Goal: Check status: Verify the current state of an ongoing process or item

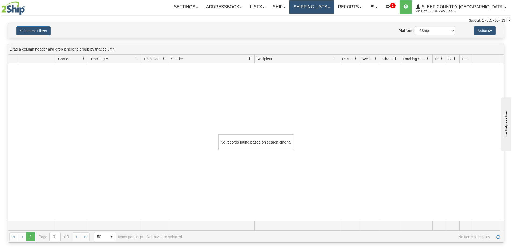
drag, startPoint x: 332, startPoint y: 6, endPoint x: 329, endPoint y: 16, distance: 10.8
click at [332, 6] on link "Shipping lists" at bounding box center [311, 6] width 44 height 13
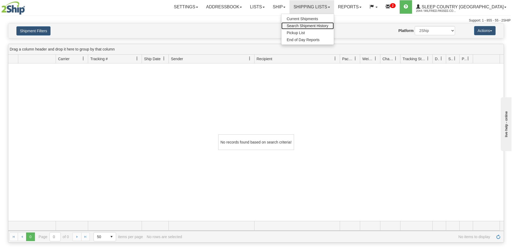
click at [328, 24] on span "Search Shipment History" at bounding box center [308, 26] width 42 height 4
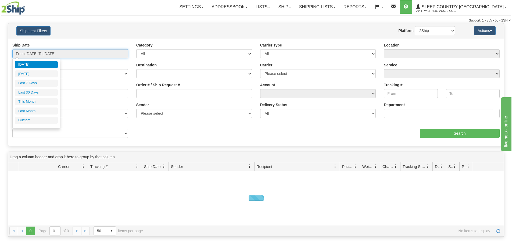
drag, startPoint x: 67, startPoint y: 51, endPoint x: 64, endPoint y: 58, distance: 7.4
click at [66, 51] on input "From [DATE] To [DATE]" at bounding box center [70, 53] width 116 height 9
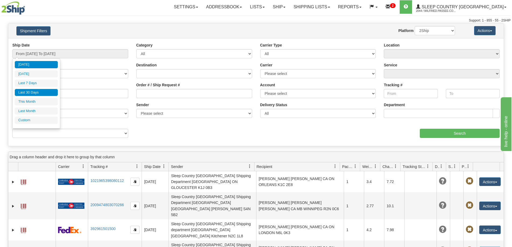
click at [45, 92] on li "Last 30 Days" at bounding box center [36, 92] width 43 height 7
type input "From 08/10/2025 To 09/08/2025"
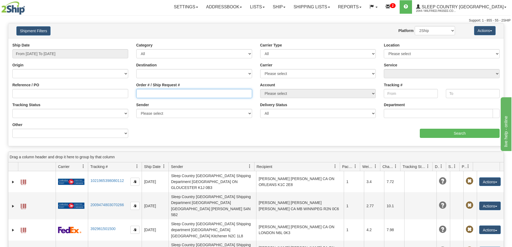
click at [149, 95] on input "Order # / Ship Request #" at bounding box center [194, 93] width 116 height 9
paste input "9002I049694"
type input "9002I049694"
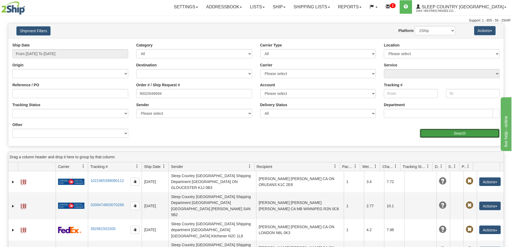
click at [466, 133] on input "Search" at bounding box center [460, 133] width 80 height 9
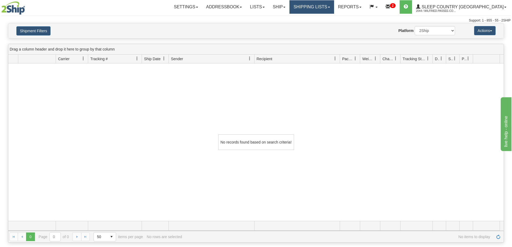
click at [334, 10] on link "Shipping lists" at bounding box center [311, 6] width 44 height 13
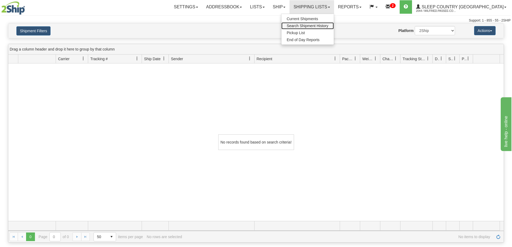
click at [328, 24] on span "Search Shipment History" at bounding box center [308, 26] width 42 height 4
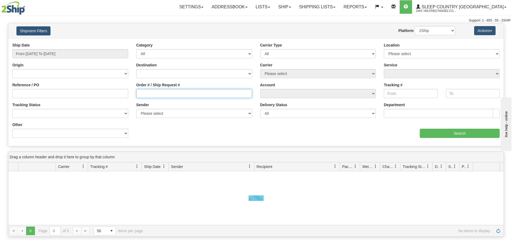
click at [171, 93] on input "Order # / Ship Request #" at bounding box center [194, 93] width 116 height 9
paste input "9000I043497"
type input "9000I043497"
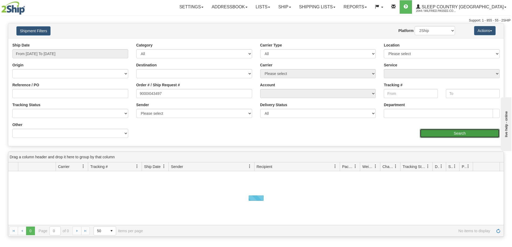
drag, startPoint x: 435, startPoint y: 135, endPoint x: 300, endPoint y: 120, distance: 136.7
click at [434, 134] on input "Search" at bounding box center [460, 133] width 80 height 9
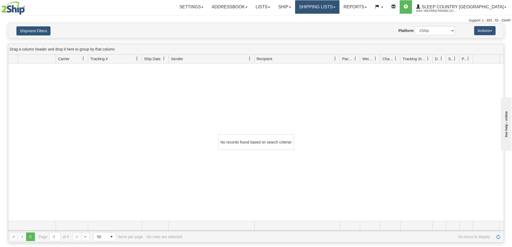
drag, startPoint x: 335, startPoint y: 4, endPoint x: 333, endPoint y: 11, distance: 6.9
click at [334, 5] on link "Shipping lists" at bounding box center [317, 6] width 44 height 13
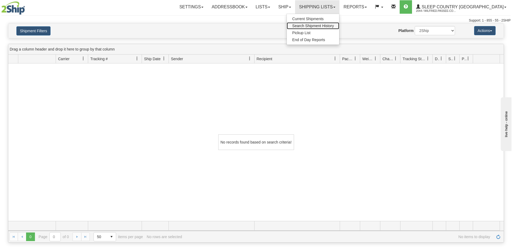
drag, startPoint x: 330, startPoint y: 25, endPoint x: 273, endPoint y: 42, distance: 59.2
click at [330, 26] on span "Search Shipment History" at bounding box center [313, 26] width 42 height 4
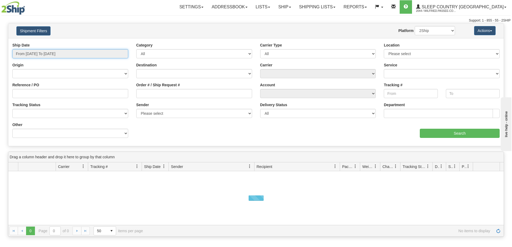
click at [53, 54] on input "From [DATE] To [DATE]" at bounding box center [70, 53] width 116 height 9
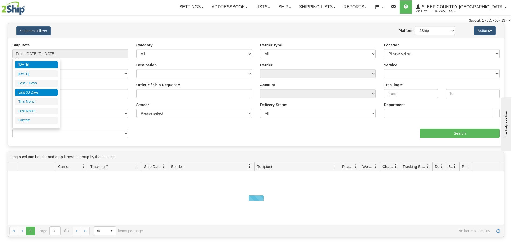
click at [43, 92] on li "Last 30 Days" at bounding box center [36, 92] width 43 height 7
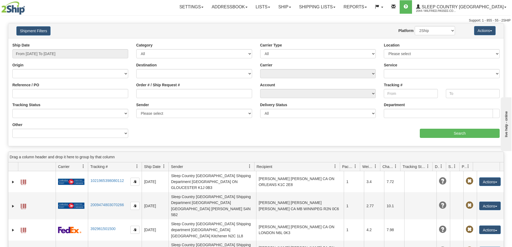
type input "From [DATE] To [DATE]"
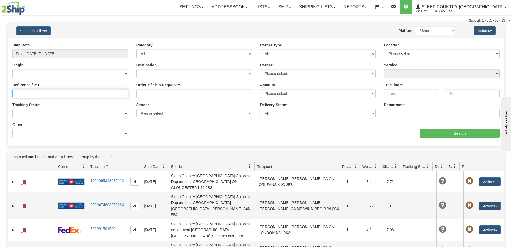
click at [46, 94] on input "Reference / PO" at bounding box center [70, 93] width 116 height 9
paste input "9000I043497"
type input "9000I043497"
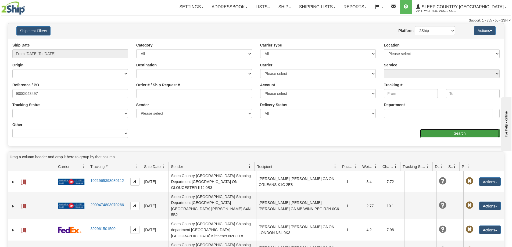
click at [439, 131] on input "Search" at bounding box center [460, 133] width 80 height 9
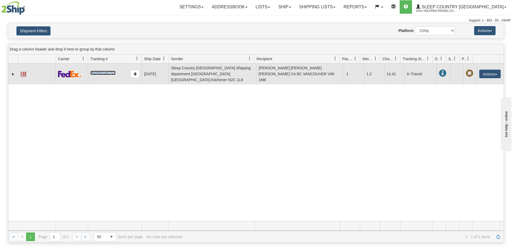
click at [111, 71] on link "392850160703" at bounding box center [102, 73] width 25 height 4
